Goal: Transaction & Acquisition: Purchase product/service

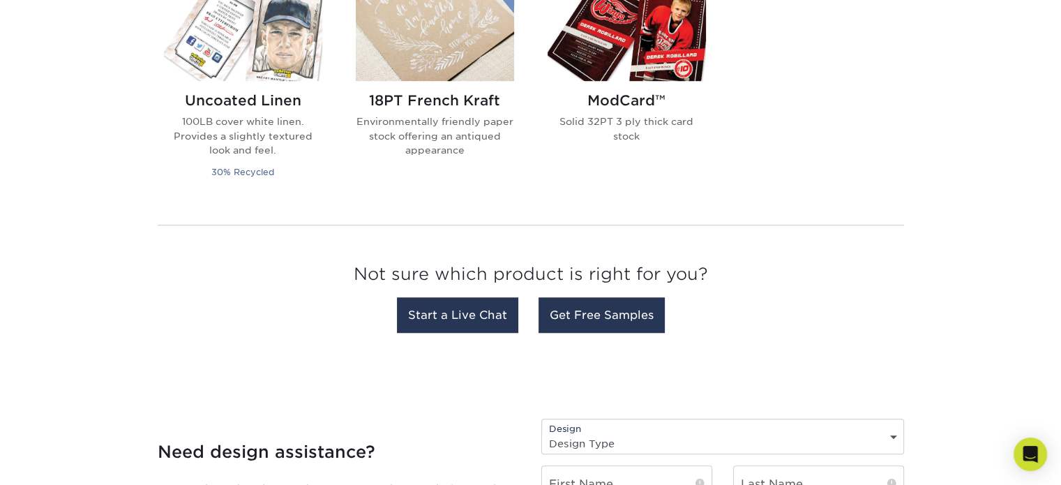
scroll to position [1465, 0]
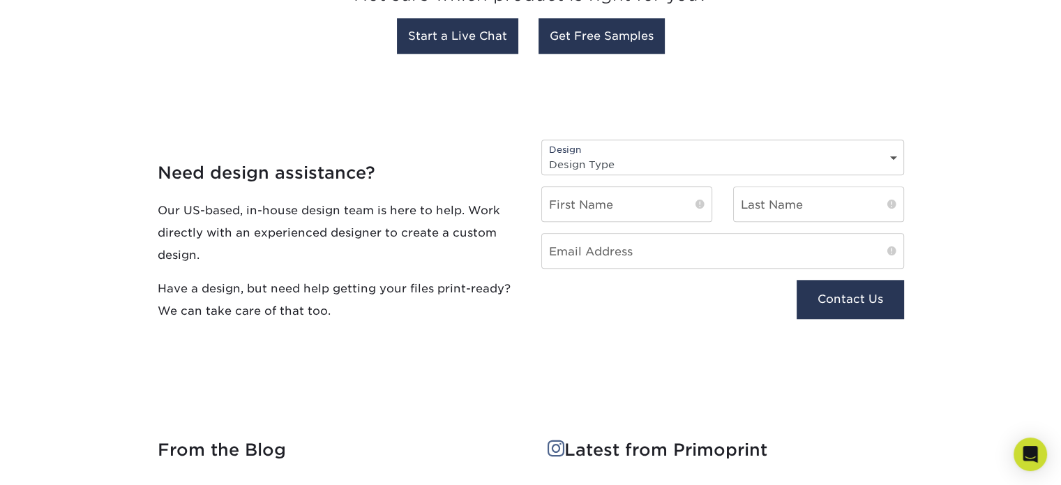
click at [626, 158] on select "Design Type Design Edits New Design" at bounding box center [722, 164] width 361 height 20
click at [465, 169] on h4 "Need design assistance?" at bounding box center [339, 173] width 363 height 20
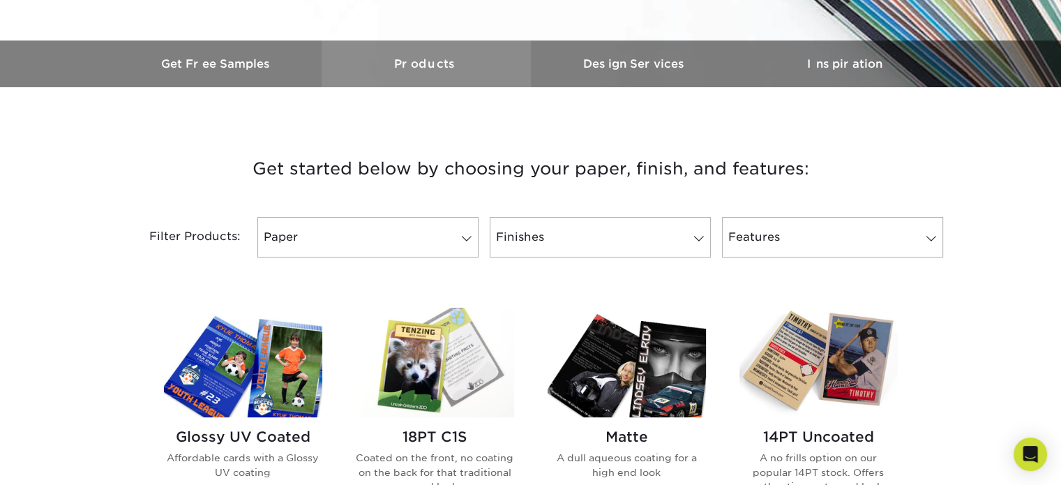
scroll to position [419, 0]
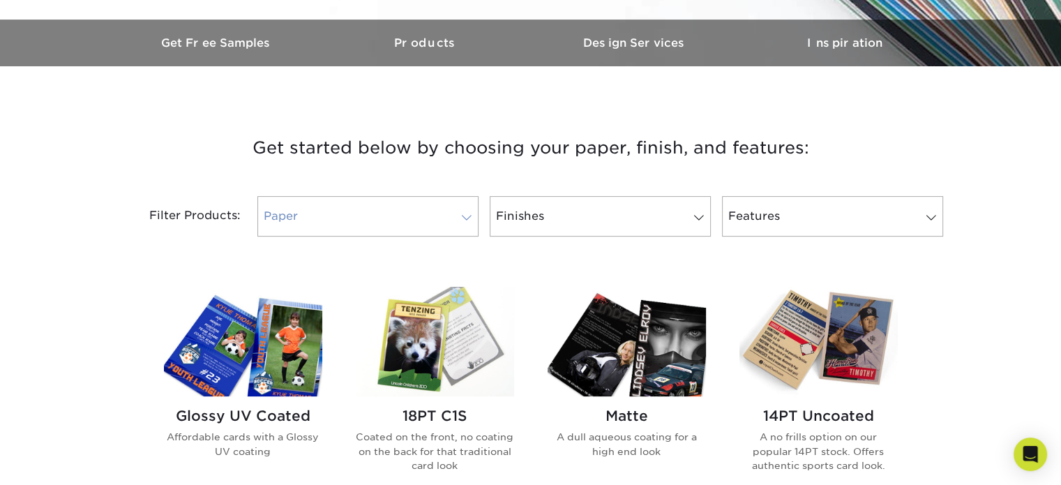
click at [417, 213] on link "Paper" at bounding box center [367, 216] width 221 height 40
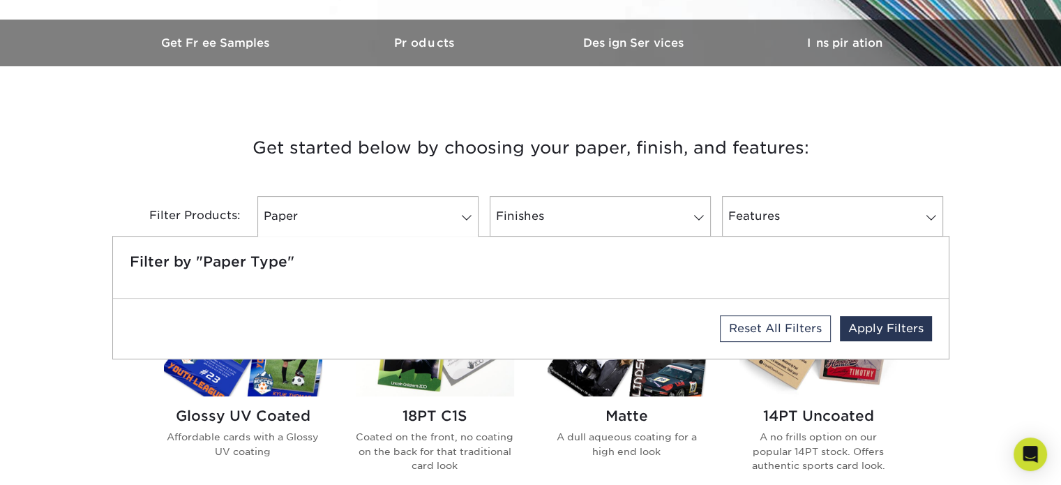
click at [230, 178] on h3 "Get started below by choosing your paper, finish, and features:" at bounding box center [531, 147] width 816 height 63
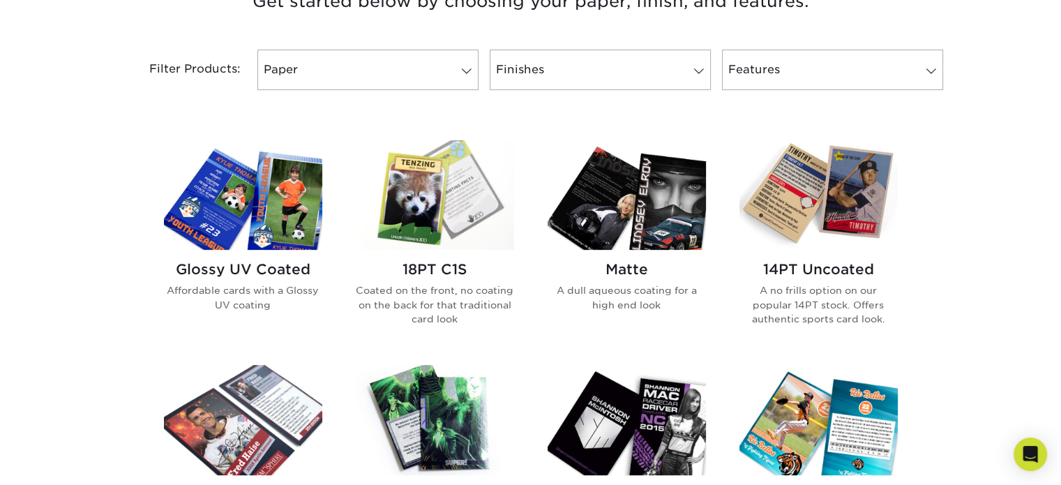
scroll to position [558, 0]
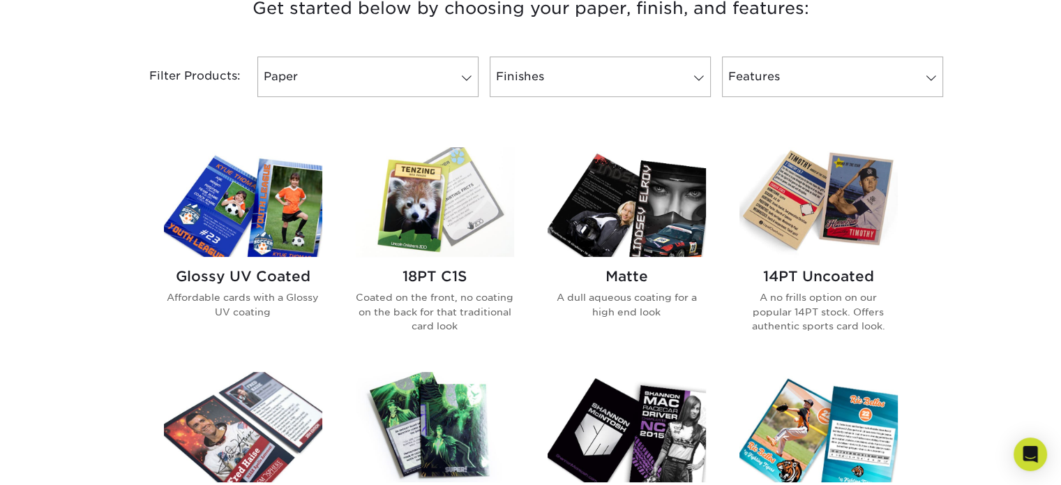
click at [396, 229] on img at bounding box center [435, 202] width 158 height 110
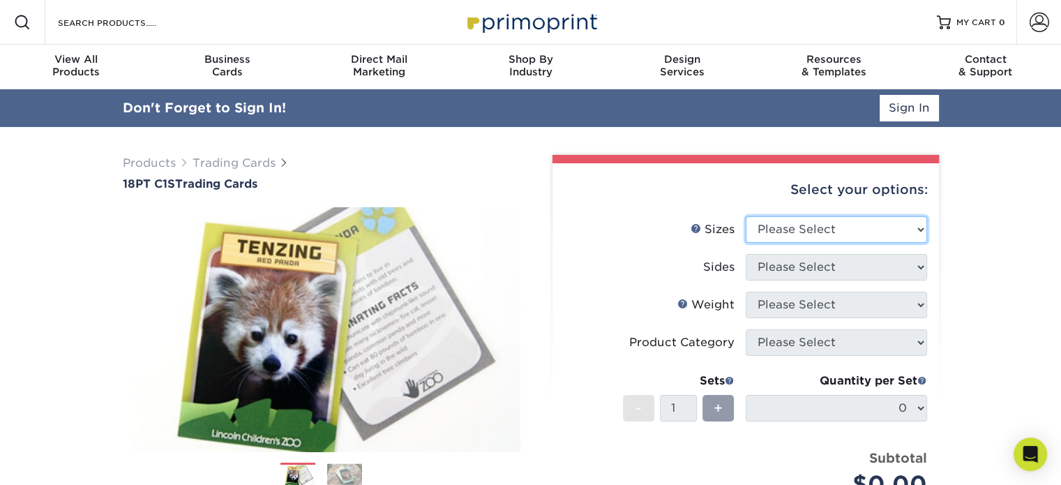
click at [784, 227] on select "Please Select 2.5" x 3.5"" at bounding box center [836, 229] width 181 height 27
select select "2.50x3.50"
click at [746, 216] on select "Please Select 2.5" x 3.5"" at bounding box center [836, 229] width 181 height 27
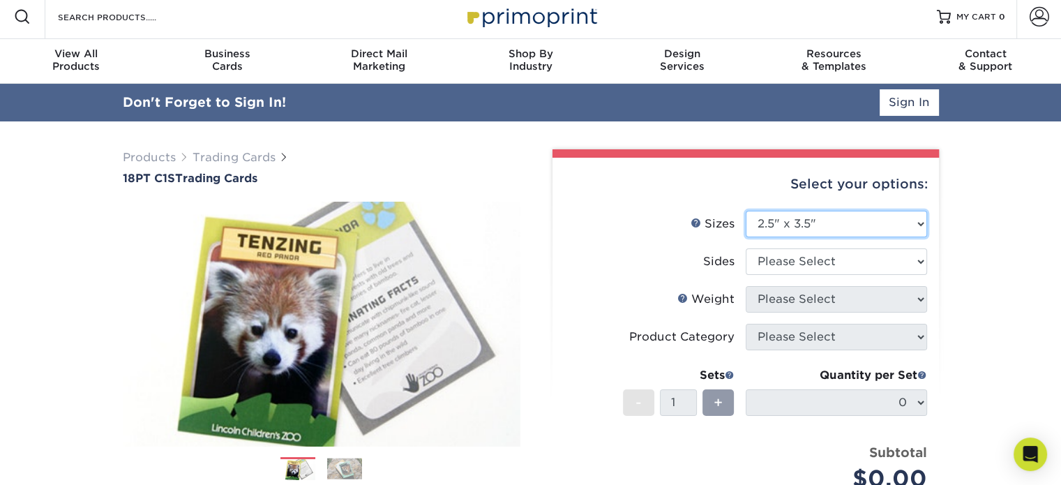
scroll to position [70, 0]
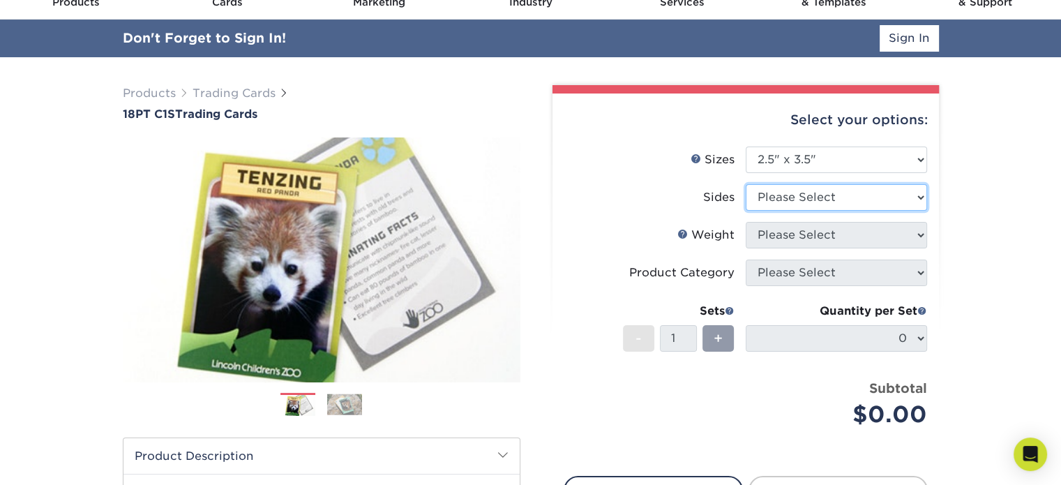
click at [772, 199] on select "Please Select Print Both Sides Print Front Only" at bounding box center [836, 197] width 181 height 27
select select "32d3c223-f82c-492b-b915-ba065a00862f"
click at [746, 184] on select "Please Select Print Both Sides Print Front Only" at bounding box center [836, 197] width 181 height 27
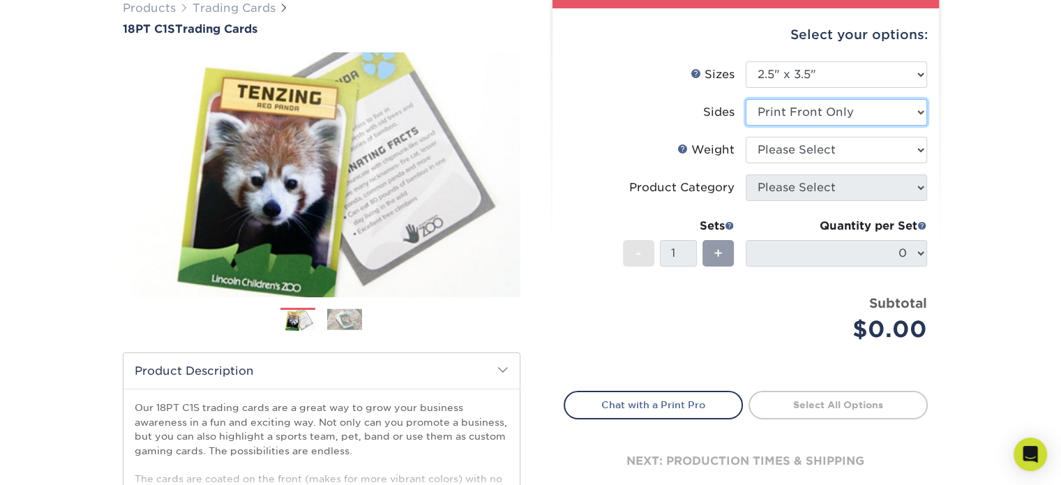
scroll to position [133, 0]
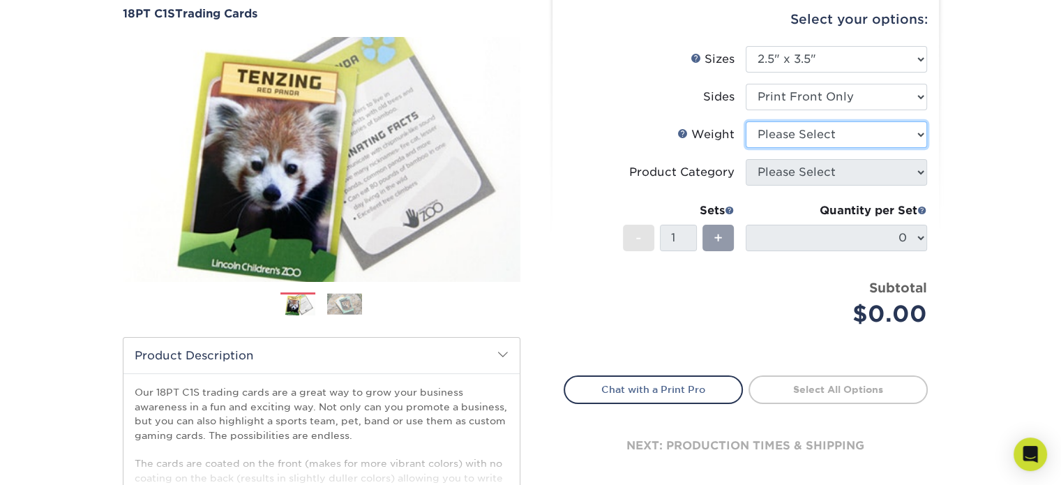
click at [767, 136] on select "Please Select 18PT C1S" at bounding box center [836, 134] width 181 height 27
select select "18PTC1S"
click at [746, 121] on select "Please Select 18PT C1S" at bounding box center [836, 134] width 181 height 27
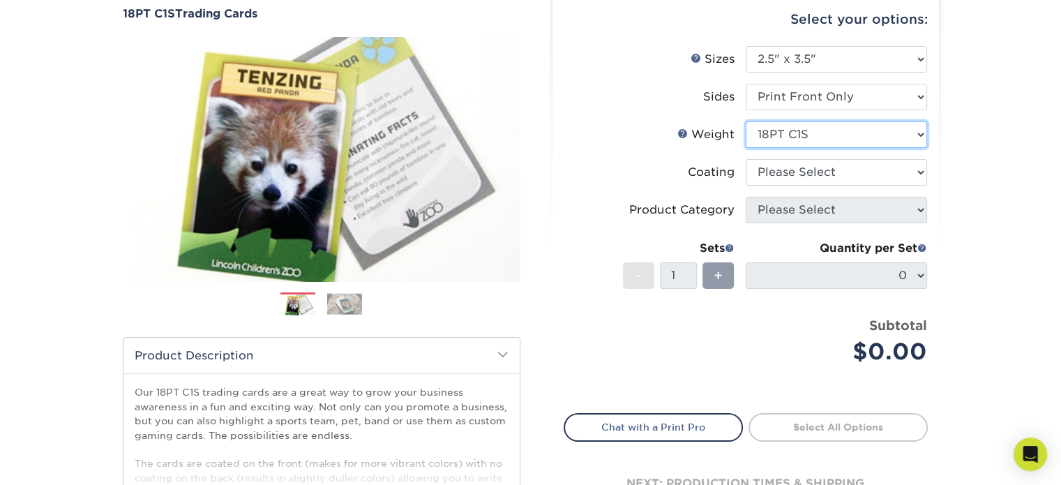
scroll to position [202, 0]
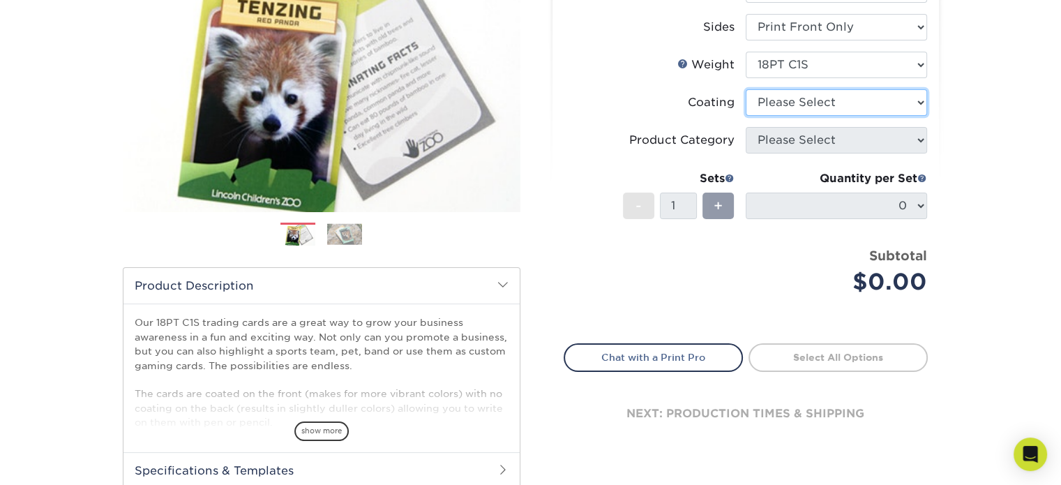
click at [762, 105] on select at bounding box center [836, 102] width 181 height 27
select select "1e8116af-acfc-44b1-83dc-8181aa338834"
click at [746, 89] on select at bounding box center [836, 102] width 181 height 27
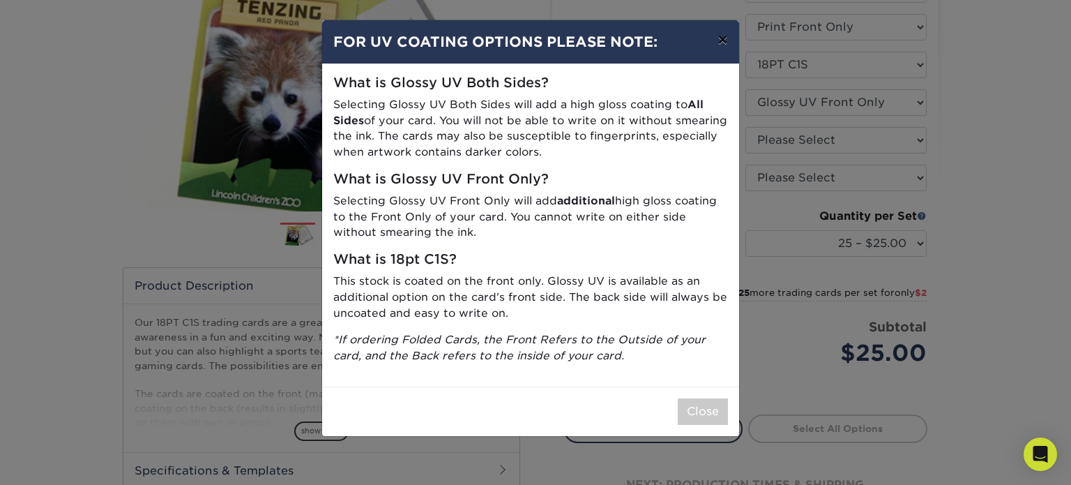
click at [727, 44] on button "×" at bounding box center [723, 39] width 32 height 39
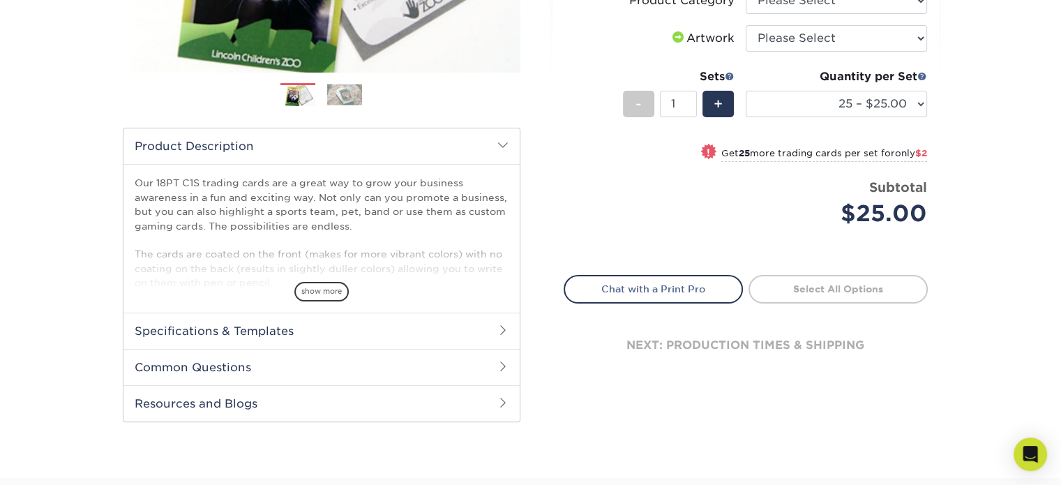
scroll to position [481, 0]
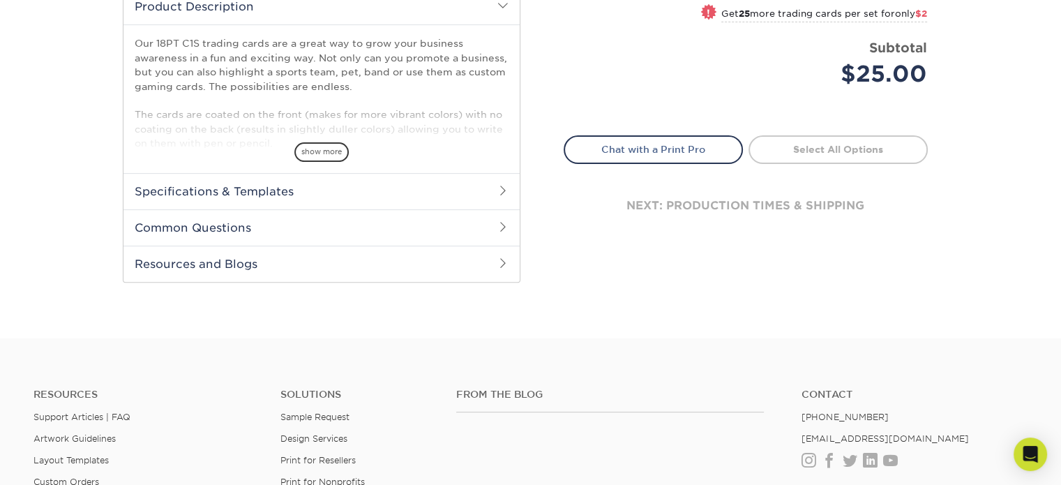
click at [469, 193] on h2 "Specifications & Templates" at bounding box center [321, 191] width 396 height 36
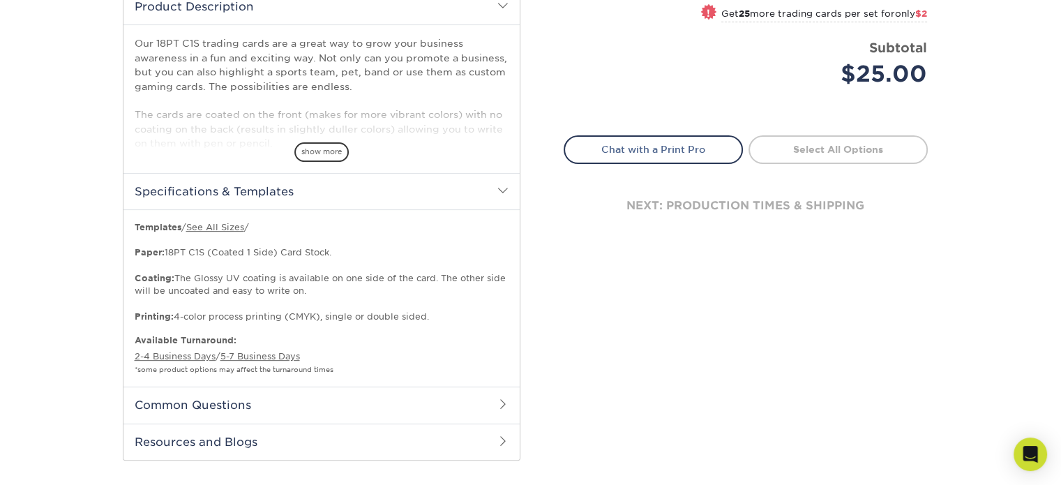
scroll to position [691, 0]
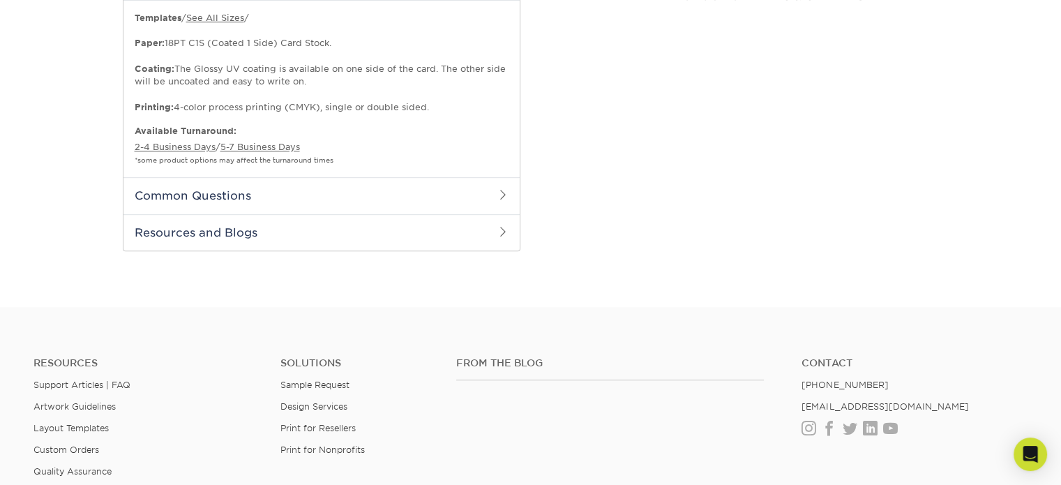
click at [467, 195] on h2 "Common Questions" at bounding box center [321, 195] width 396 height 36
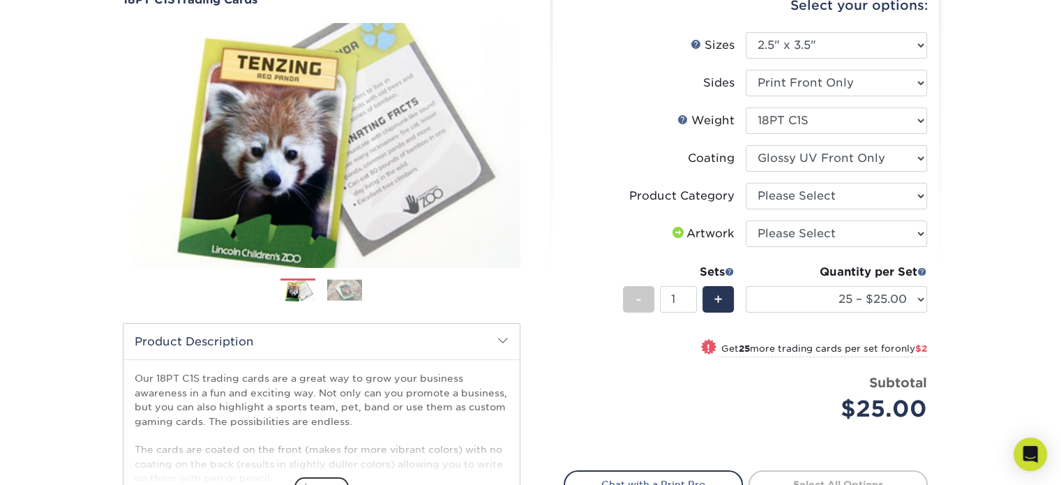
scroll to position [133, 0]
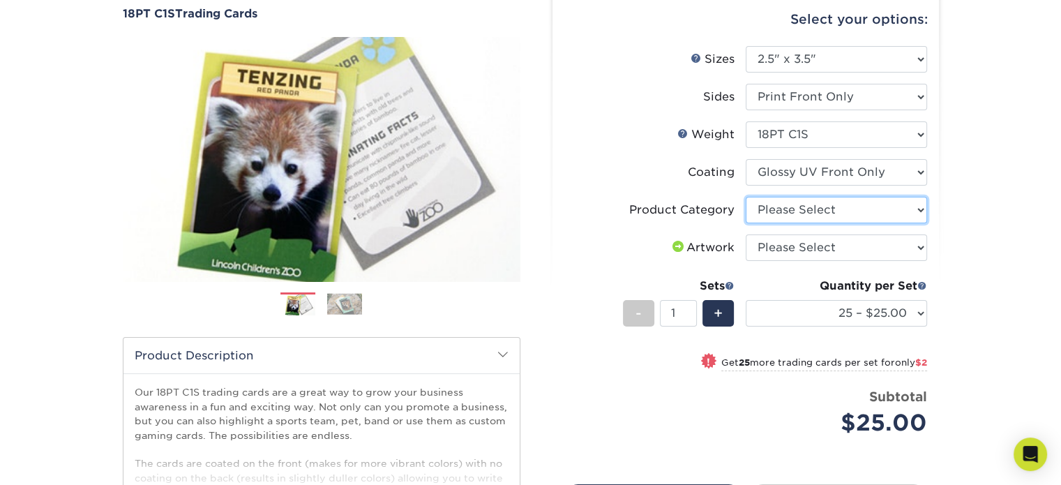
click at [760, 216] on select "Please Select Trading Cards" at bounding box center [836, 210] width 181 height 27
select select "c2f9bce9-36c2-409d-b101-c29d9d031e18"
click at [746, 197] on select "Please Select Trading Cards" at bounding box center [836, 210] width 181 height 27
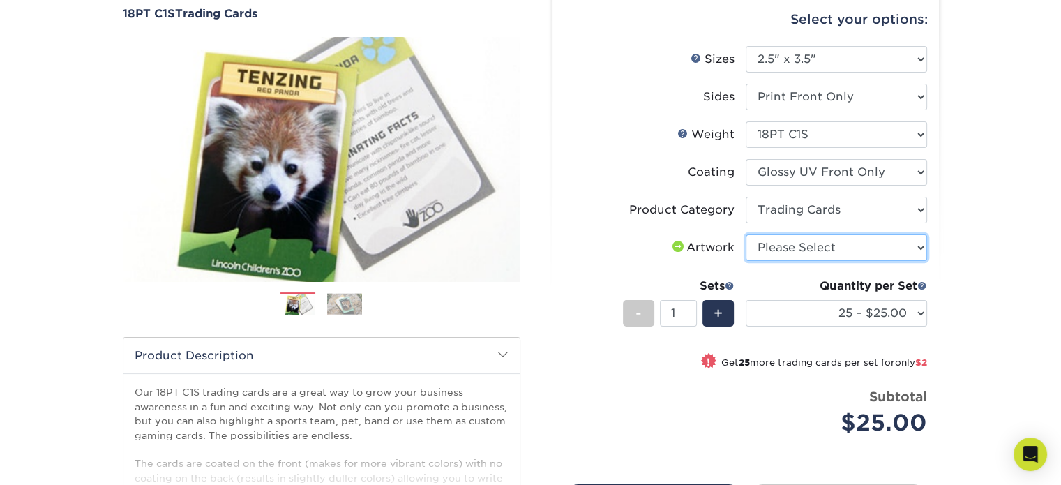
click at [778, 246] on select "Please Select I will upload files I need a design - $100" at bounding box center [836, 247] width 181 height 27
select select "upload"
click at [746, 234] on select "Please Select I will upload files I need a design - $100" at bounding box center [836, 247] width 181 height 27
